Goal: Navigation & Orientation: Find specific page/section

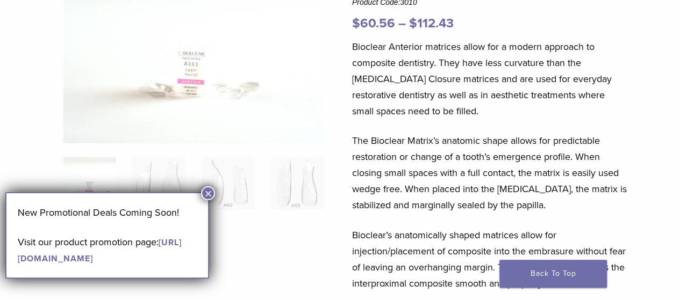
scroll to position [161, 0]
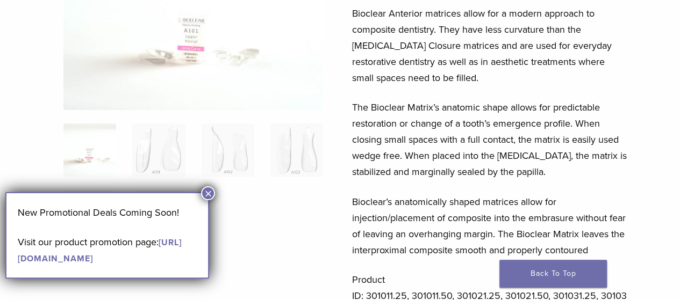
click at [206, 191] on button "×" at bounding box center [208, 194] width 14 height 14
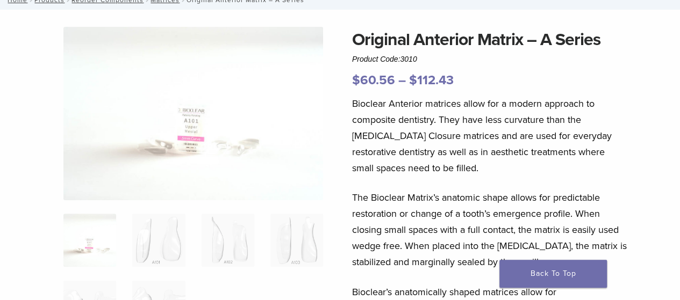
scroll to position [0, 0]
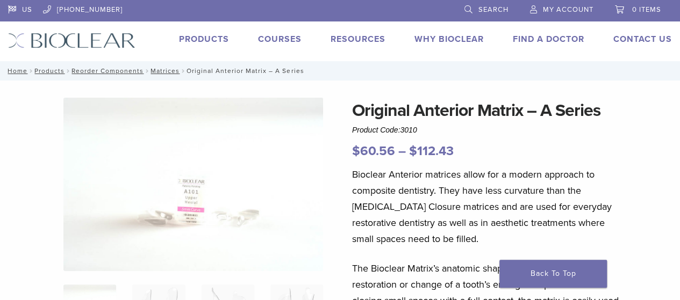
click at [104, 45] on img at bounding box center [71, 41] width 127 height 16
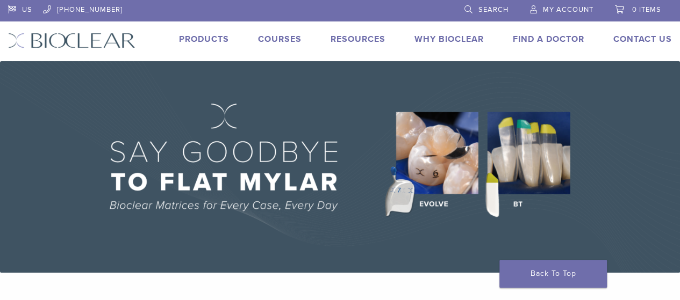
click at [211, 43] on link "Products" at bounding box center [204, 39] width 50 height 11
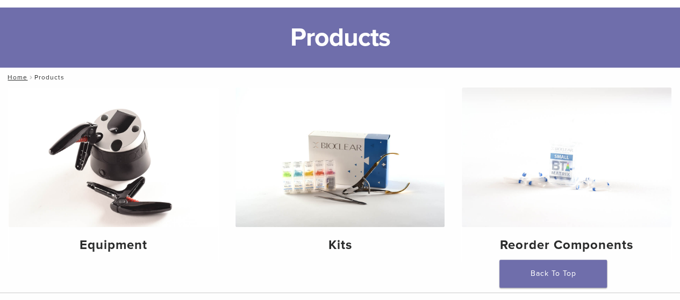
scroll to position [108, 0]
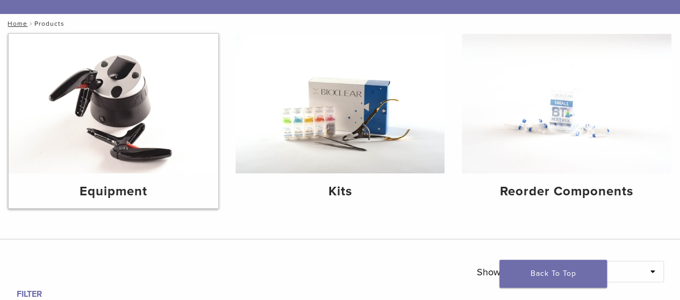
click at [133, 125] on img at bounding box center [114, 104] width 210 height 140
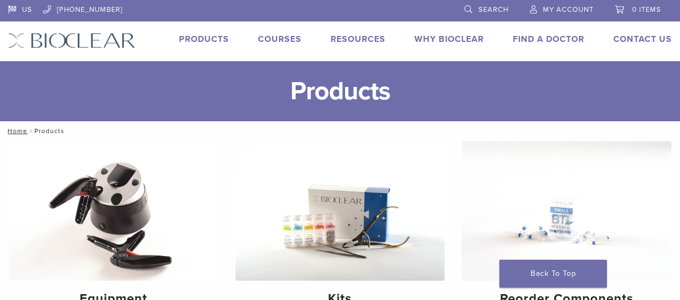
scroll to position [108, 0]
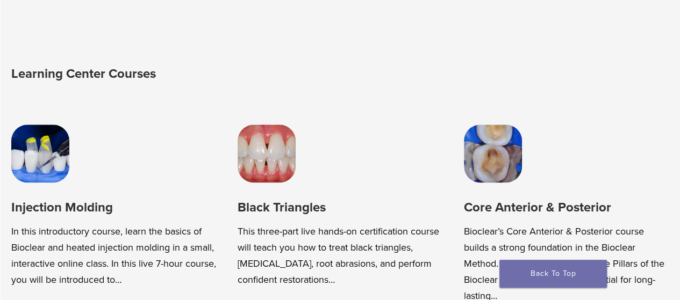
scroll to position [645, 0]
